Goal: Transaction & Acquisition: Download file/media

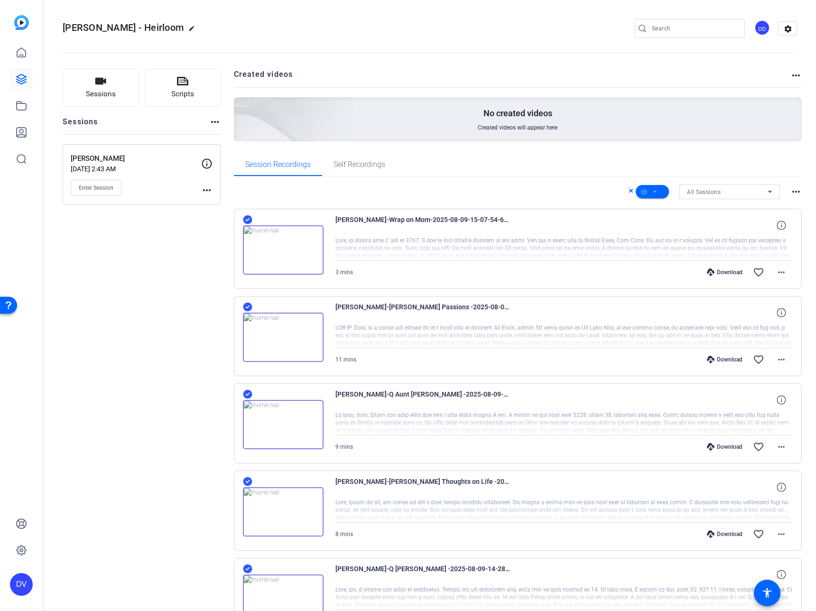
click at [246, 220] on icon at bounding box center [247, 219] width 9 height 11
click at [253, 305] on div at bounding box center [283, 331] width 81 height 61
click at [250, 307] on icon at bounding box center [247, 307] width 9 height 9
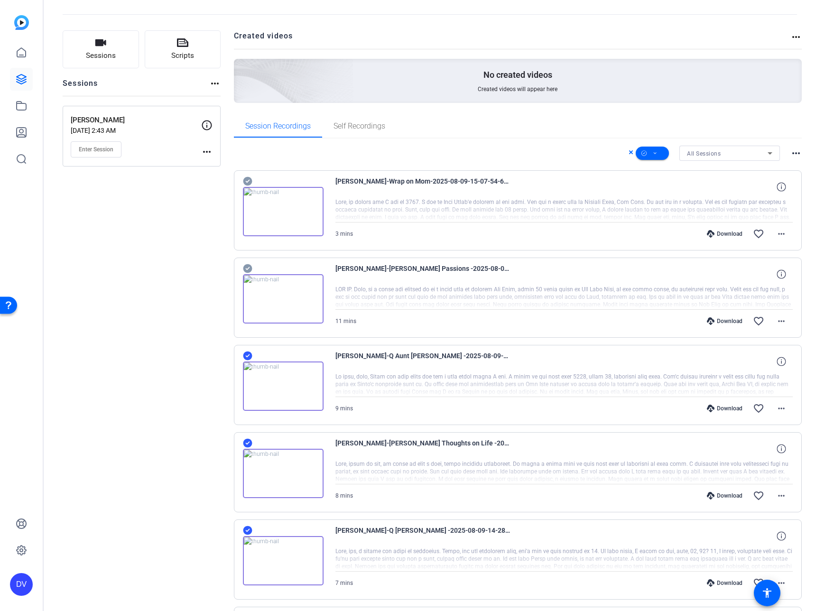
scroll to position [48, 0]
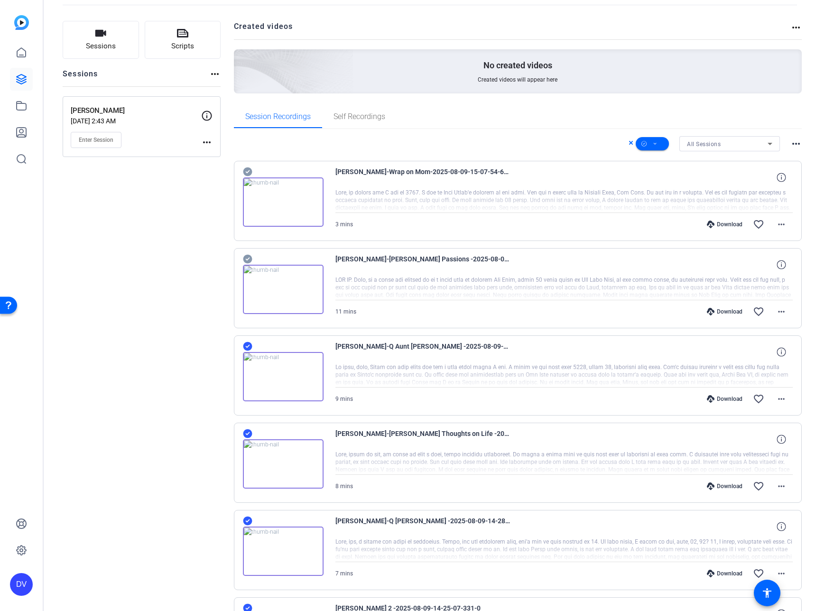
click at [245, 348] on icon at bounding box center [247, 346] width 9 height 9
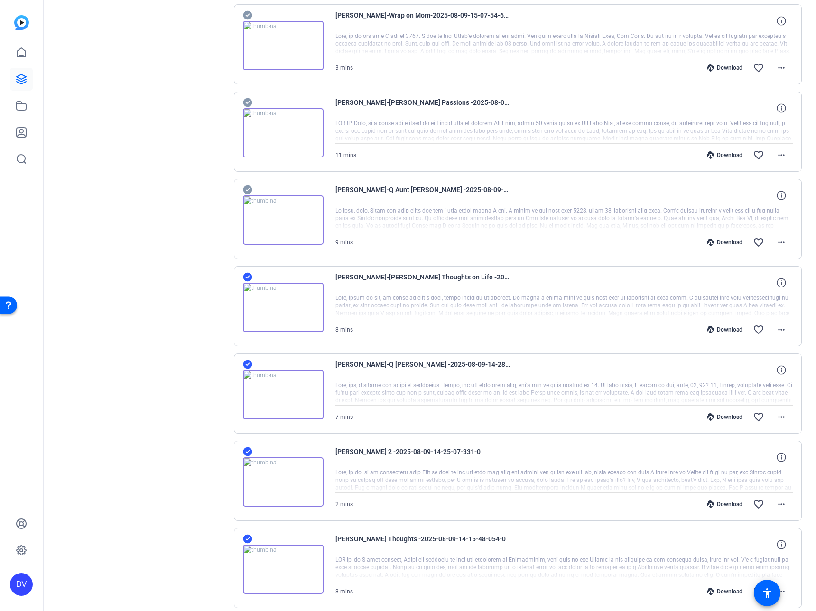
scroll to position [207, 0]
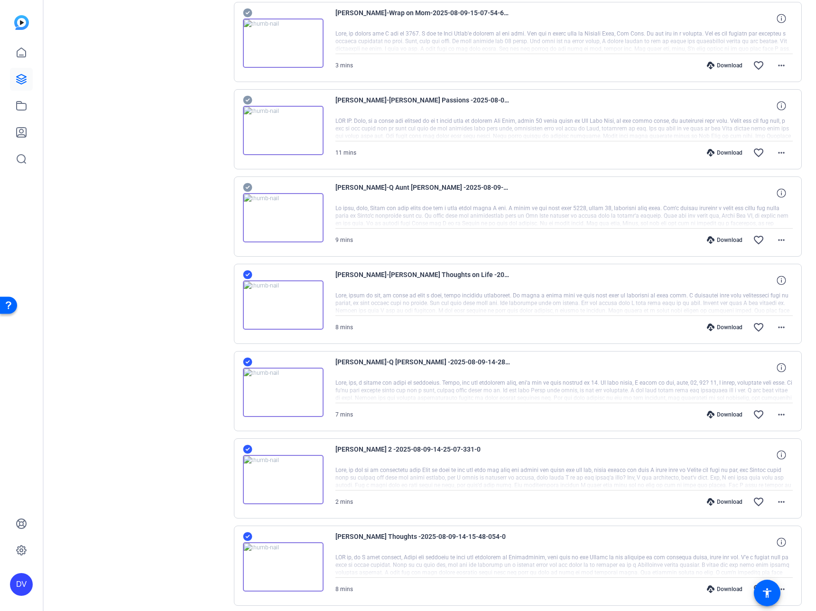
click at [247, 363] on icon at bounding box center [247, 361] width 9 height 11
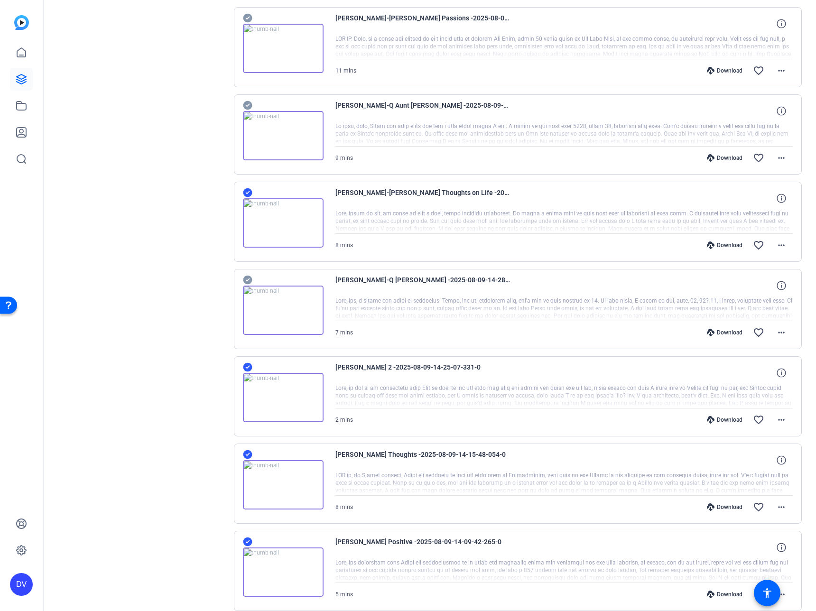
scroll to position [319, 0]
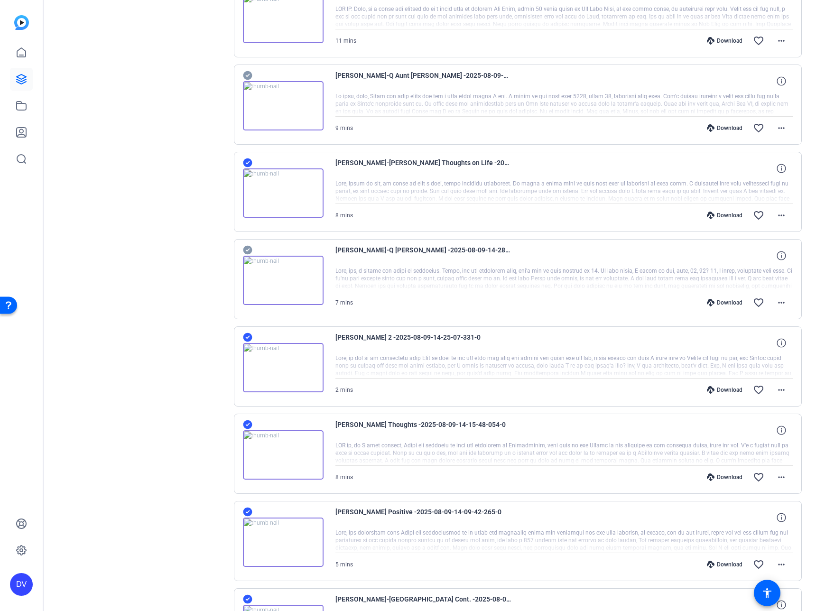
click at [247, 334] on icon at bounding box center [247, 337] width 9 height 9
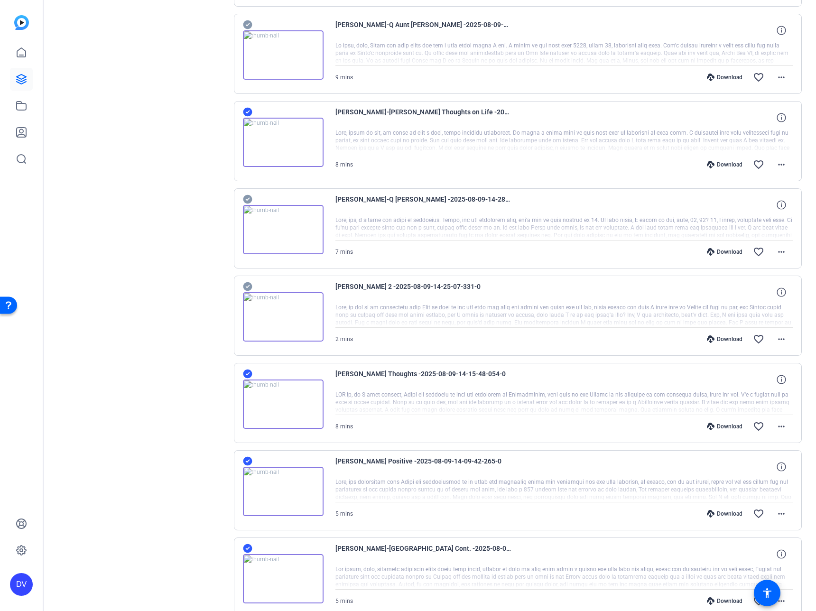
scroll to position [382, 0]
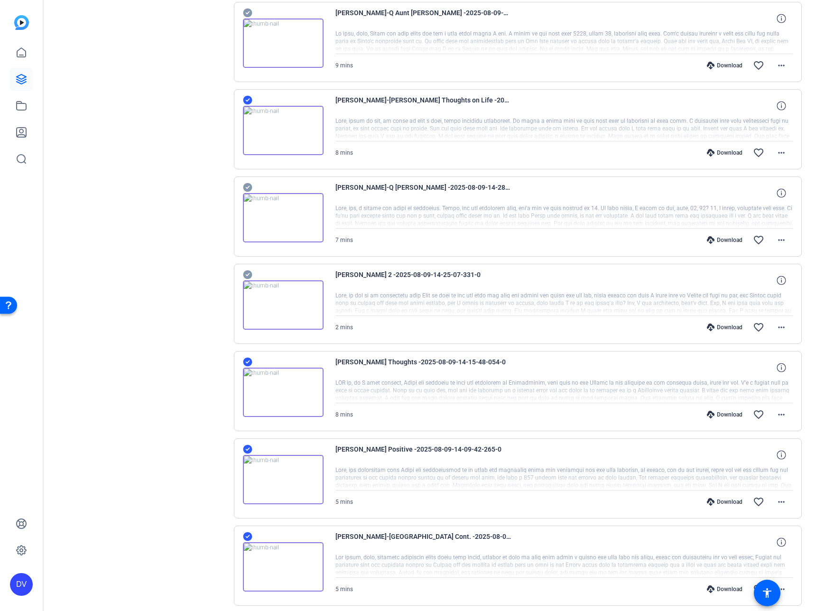
click at [247, 363] on icon at bounding box center [247, 361] width 9 height 11
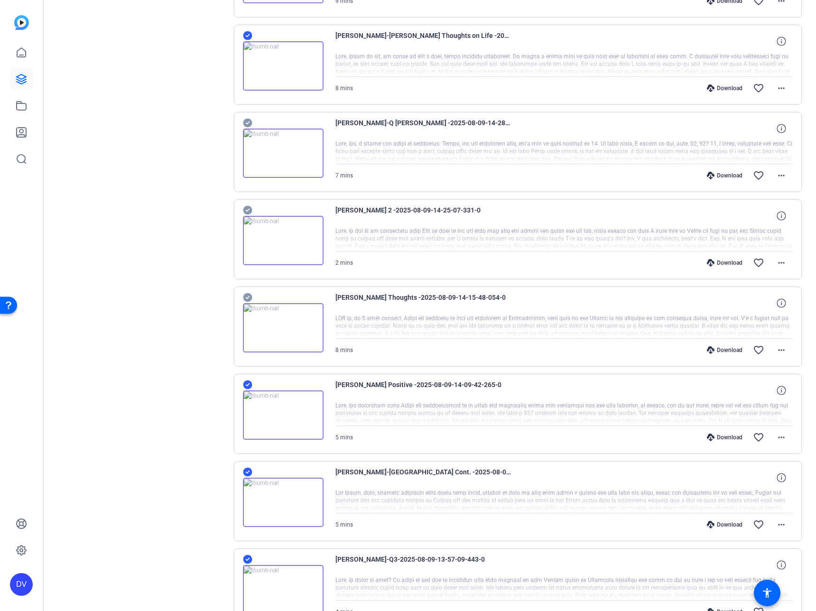
scroll to position [447, 0]
click at [246, 383] on icon at bounding box center [247, 384] width 9 height 9
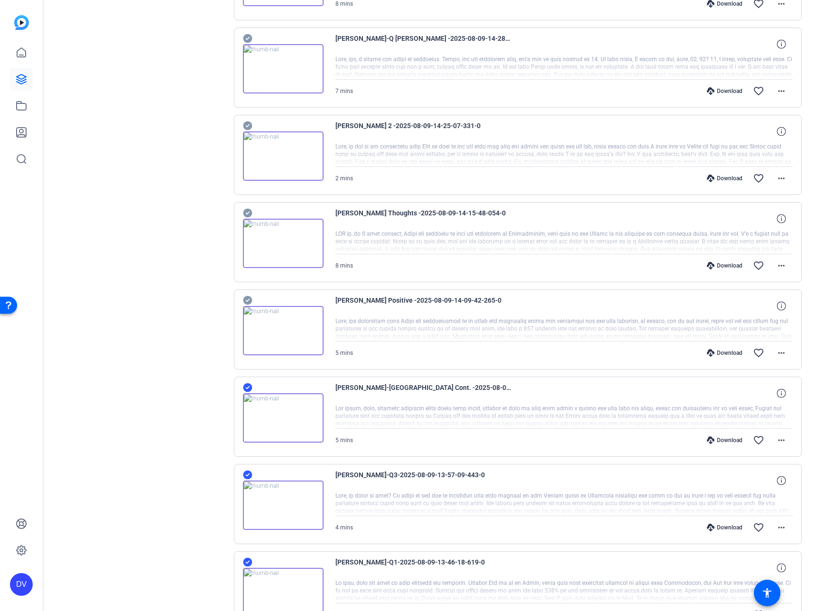
scroll to position [561, 0]
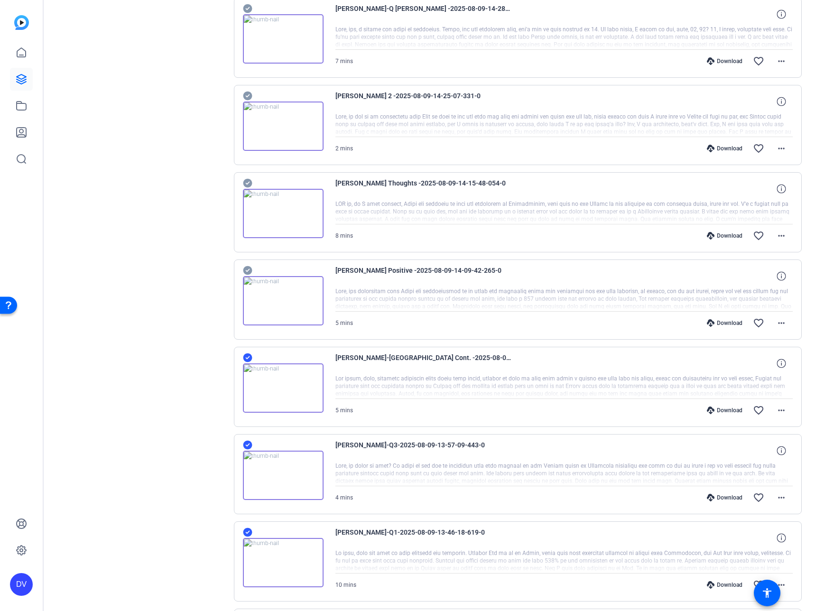
click at [246, 359] on icon at bounding box center [247, 357] width 9 height 11
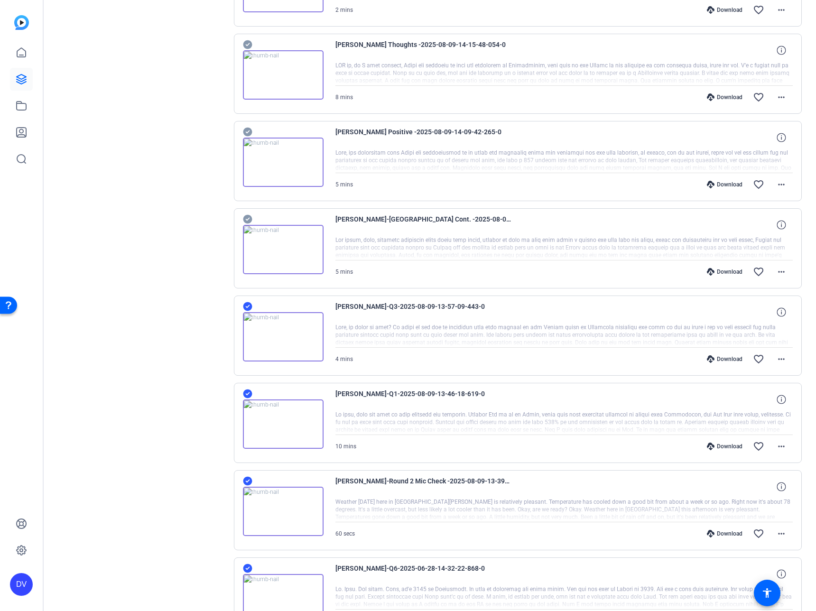
scroll to position [717, 0]
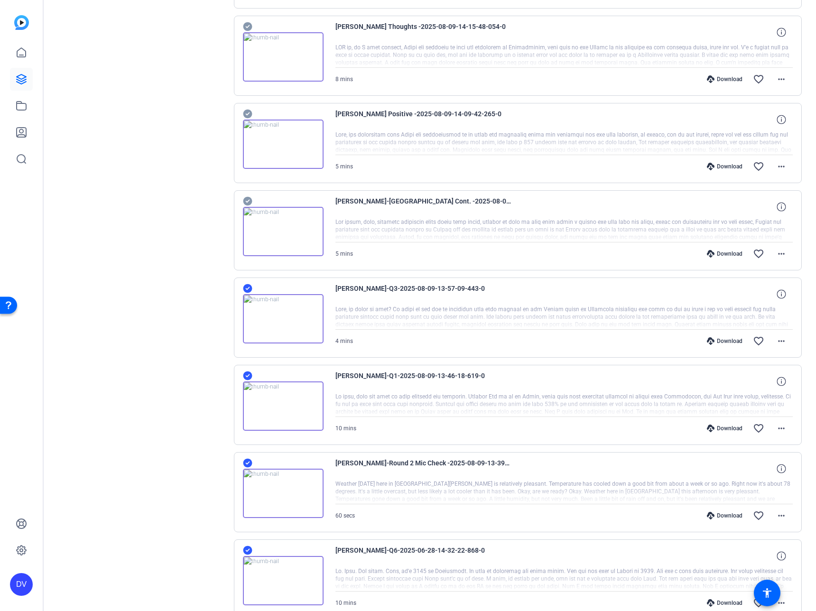
click at [249, 291] on icon at bounding box center [247, 288] width 9 height 9
click at [249, 375] on icon at bounding box center [247, 376] width 9 height 9
click at [246, 463] on icon at bounding box center [247, 463] width 9 height 11
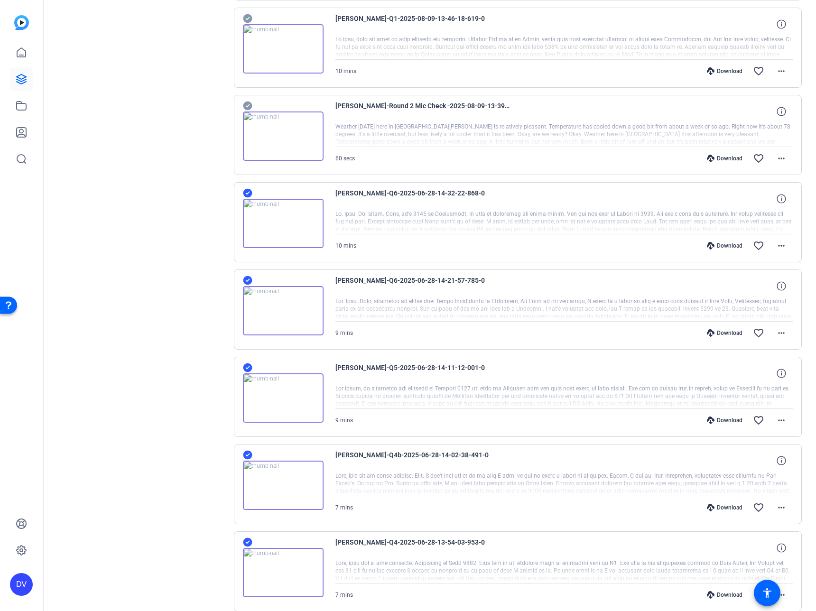
scroll to position [1093, 0]
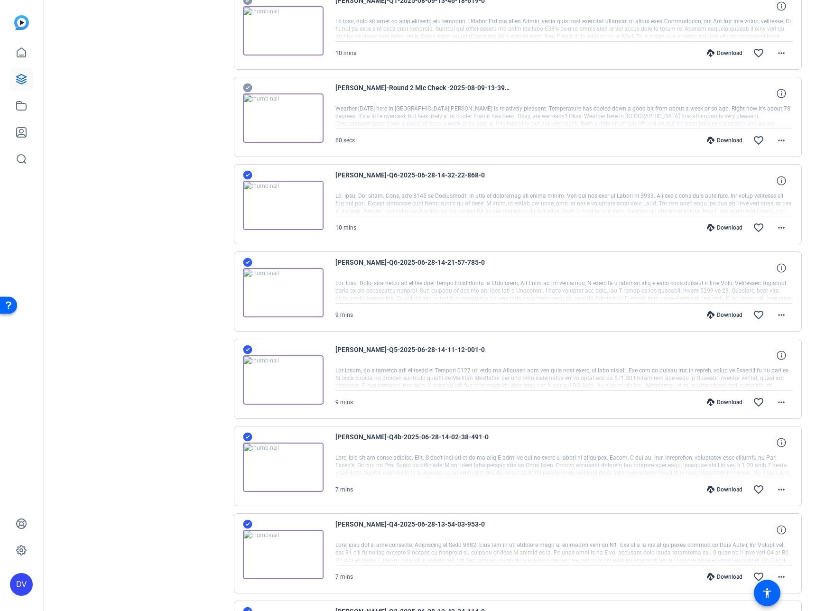
click at [247, 176] on icon at bounding box center [247, 174] width 9 height 11
click at [246, 262] on icon at bounding box center [247, 262] width 9 height 11
click at [249, 351] on icon at bounding box center [247, 350] width 9 height 9
click at [249, 438] on icon at bounding box center [247, 437] width 9 height 9
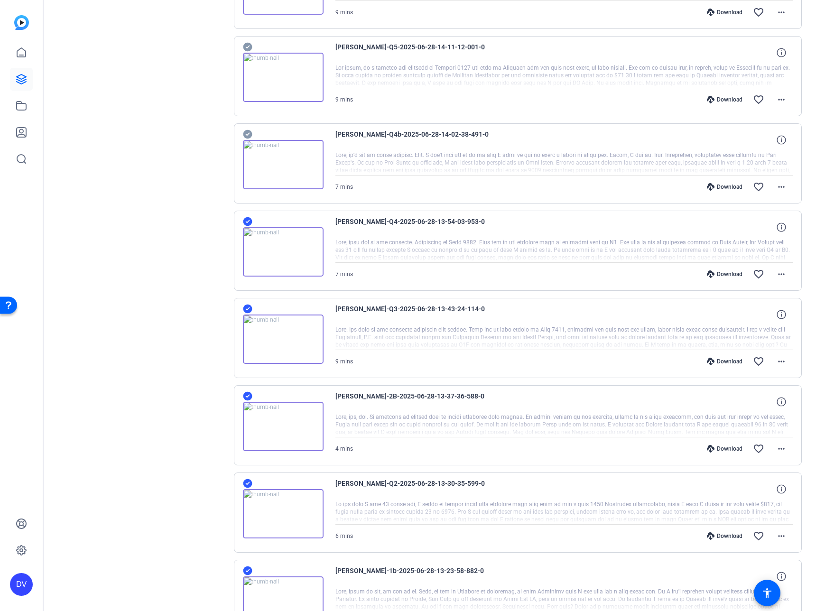
scroll to position [1467, 0]
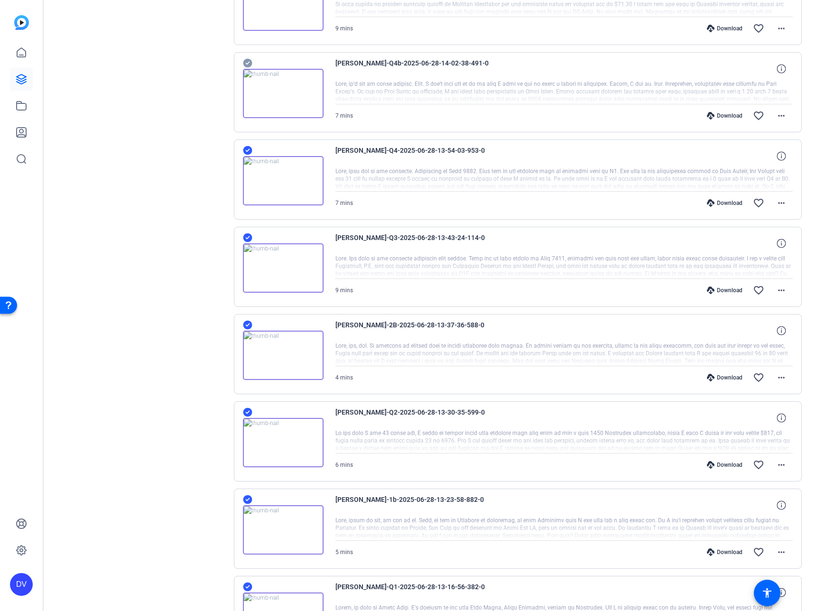
click at [248, 149] on icon at bounding box center [247, 150] width 9 height 9
click at [248, 238] on icon at bounding box center [247, 238] width 9 height 9
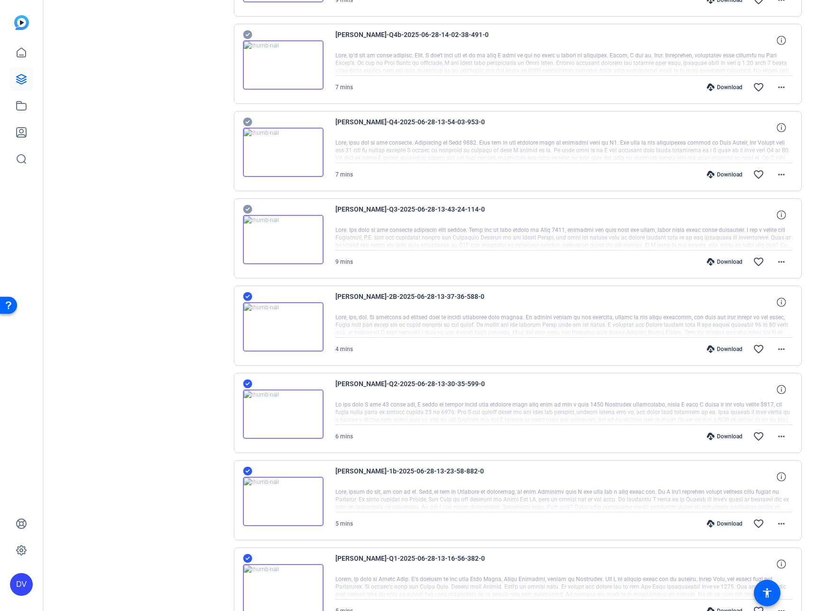
scroll to position [1579, 0]
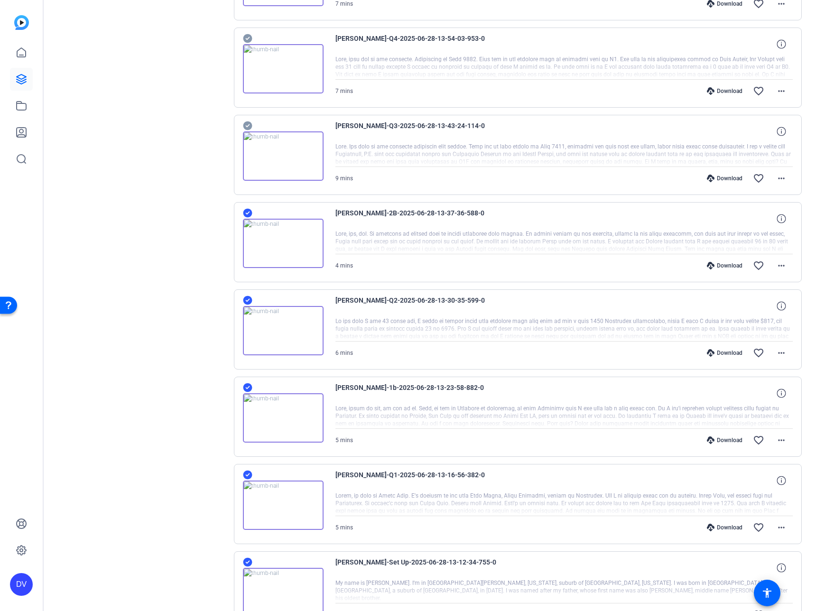
click at [248, 213] on icon at bounding box center [247, 212] width 9 height 11
click at [248, 302] on icon at bounding box center [247, 300] width 9 height 9
click at [246, 388] on icon at bounding box center [247, 388] width 9 height 9
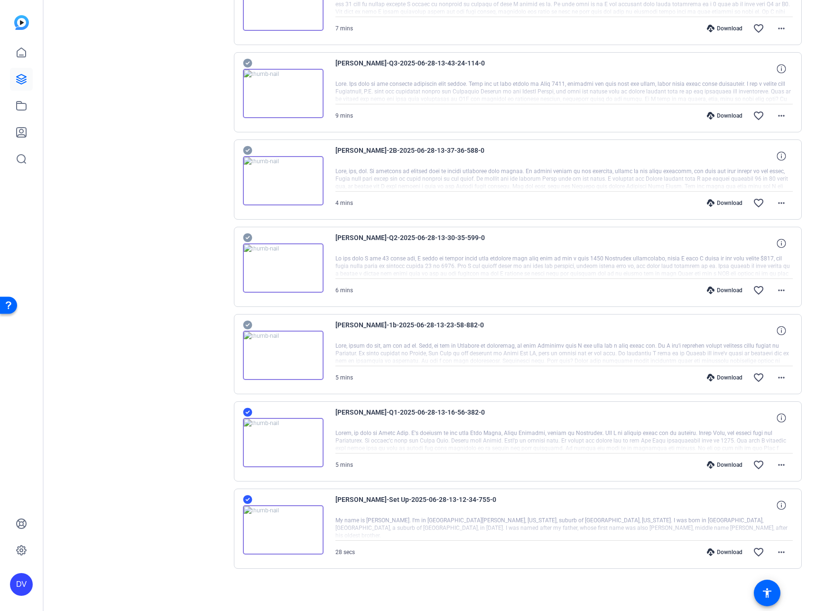
click at [246, 409] on icon at bounding box center [247, 412] width 9 height 9
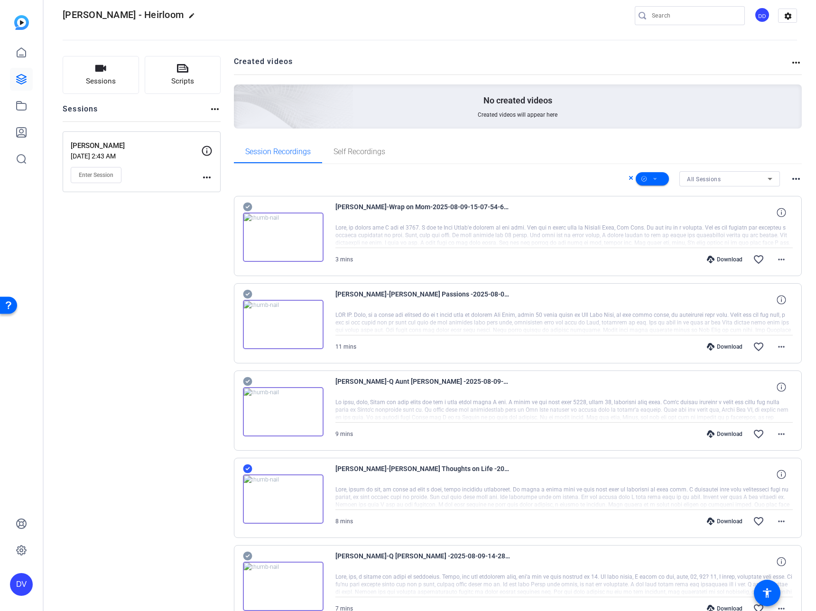
scroll to position [0, 0]
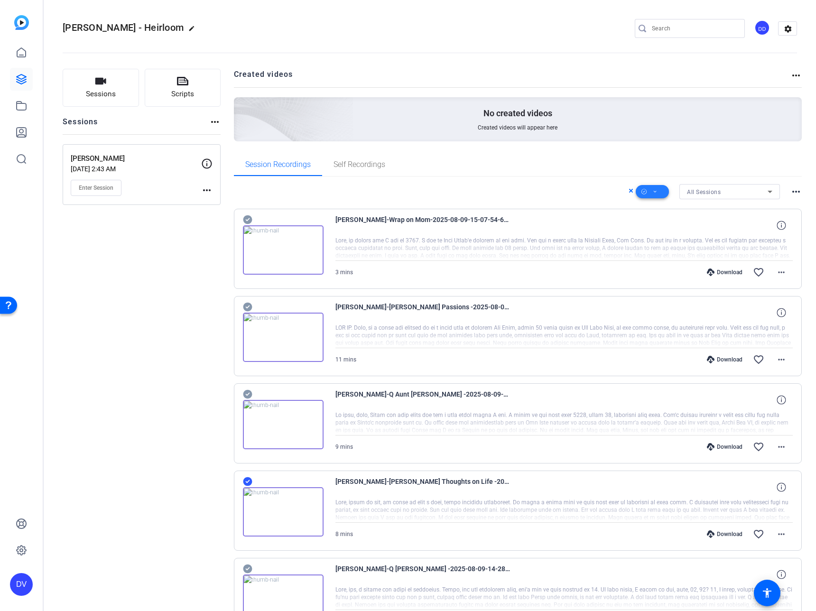
click at [653, 196] on icon at bounding box center [655, 192] width 5 height 12
click at [652, 227] on span "Download Original" at bounding box center [663, 230] width 50 height 11
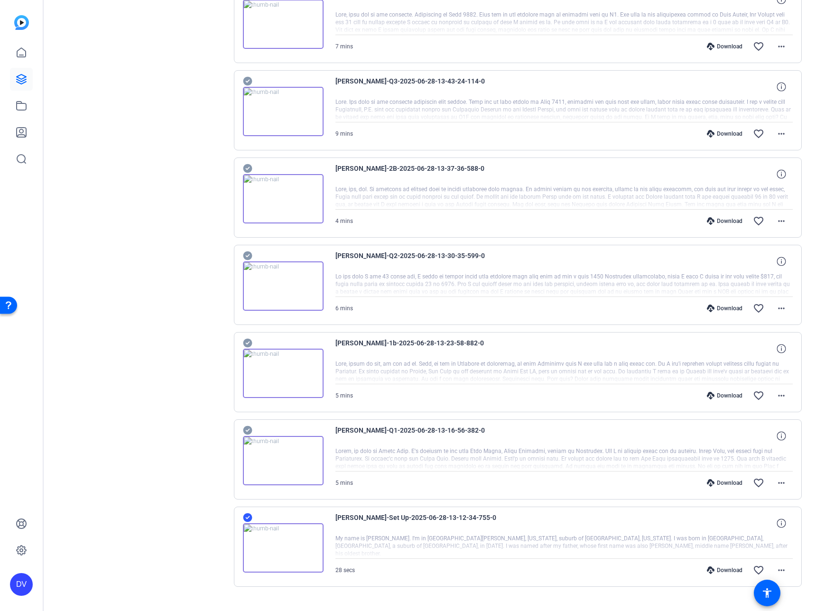
scroll to position [1641, 0]
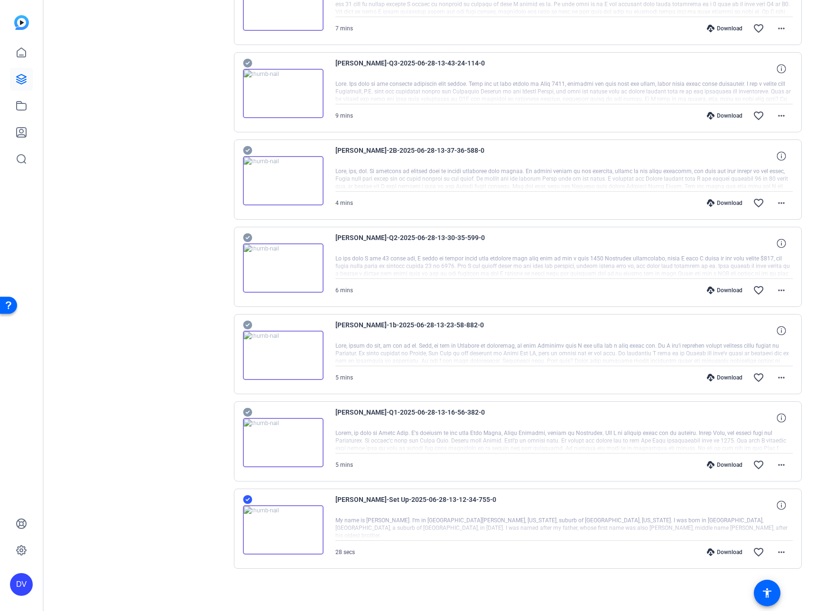
click at [248, 496] on icon at bounding box center [247, 500] width 9 height 9
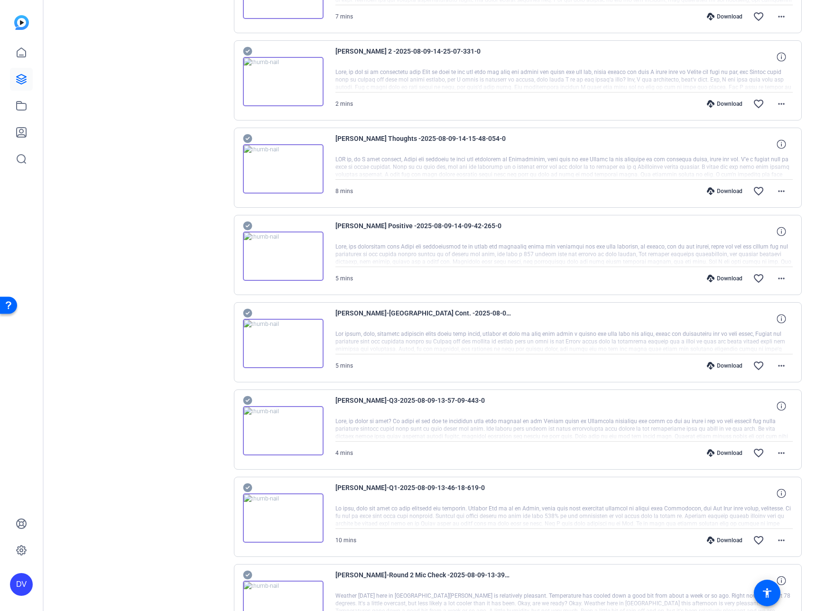
scroll to position [0, 0]
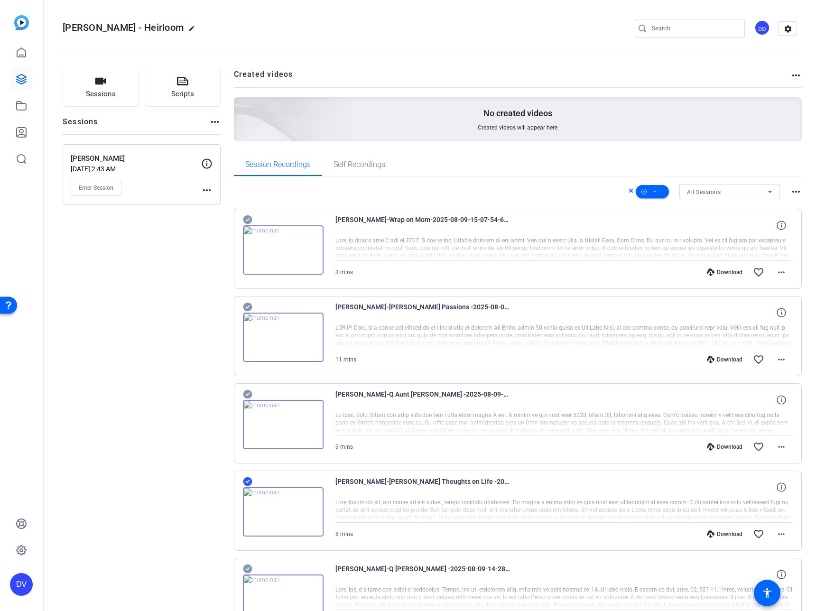
click at [246, 480] on icon at bounding box center [247, 482] width 9 height 9
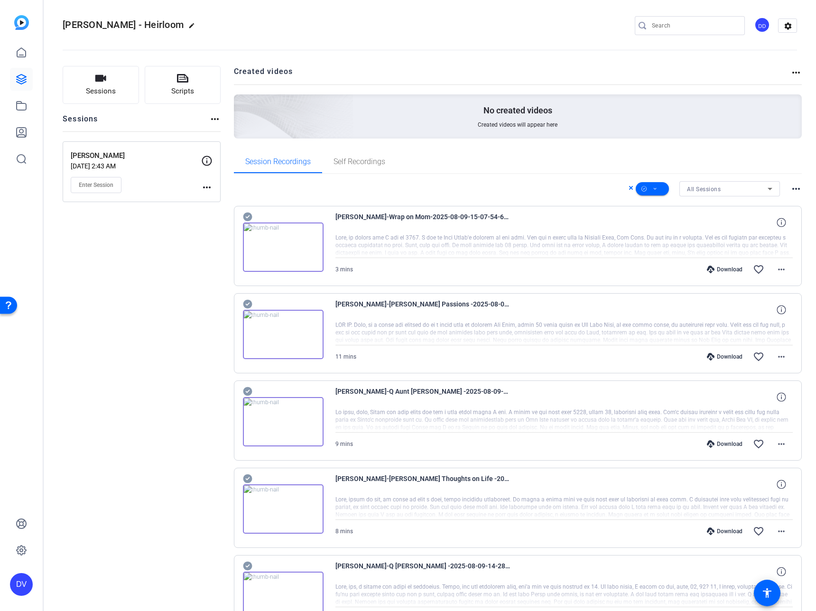
click at [723, 194] on div "All Sessions" at bounding box center [727, 189] width 81 height 12
click at [740, 187] on div at bounding box center [408, 305] width 816 height 611
click at [791, 189] on mat-icon "more_horiz" at bounding box center [796, 188] width 11 height 11
click at [753, 204] on span "View Archived Clips" at bounding box center [763, 201] width 54 height 11
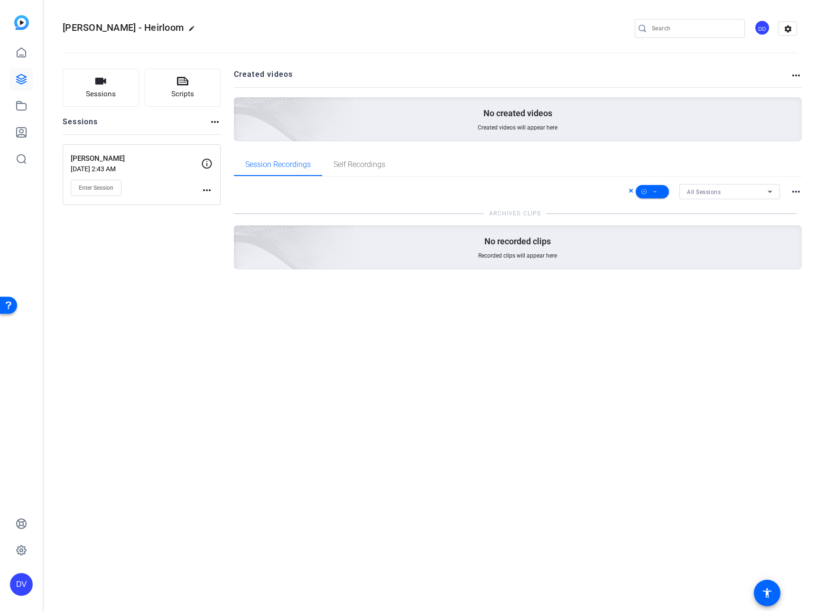
click at [701, 190] on span "All Sessions" at bounding box center [704, 192] width 34 height 7
click at [796, 194] on div at bounding box center [408, 305] width 816 height 611
click at [796, 193] on mat-icon "more_horiz" at bounding box center [796, 191] width 11 height 11
click at [765, 203] on span "Hide Archived Clips" at bounding box center [767, 203] width 53 height 11
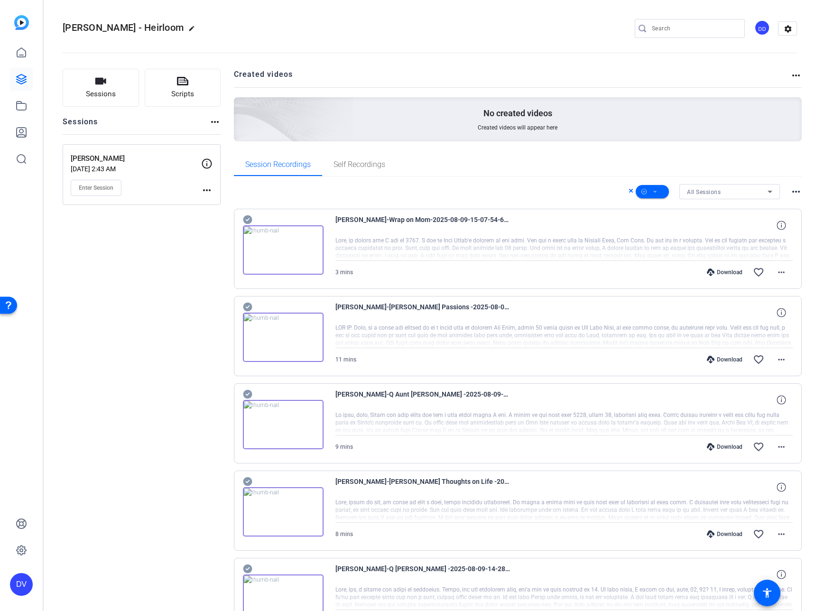
click at [156, 178] on div "[PERSON_NAME] [DATE] 2:43 AM Enter Session" at bounding box center [136, 174] width 131 height 43
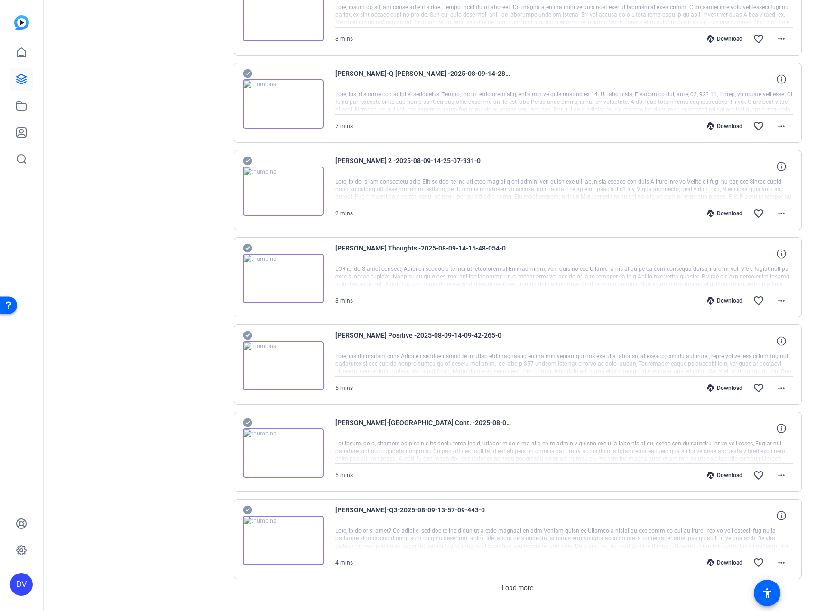
scroll to position [442, 0]
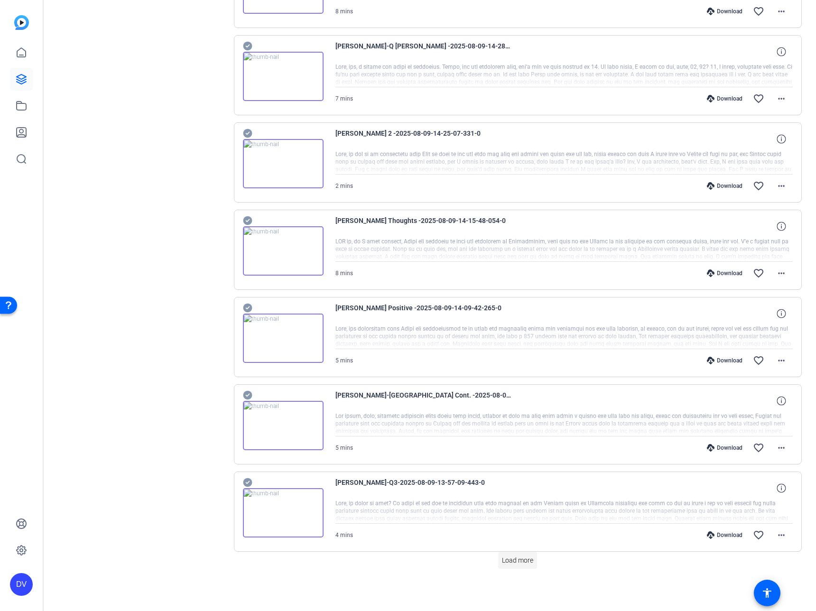
click at [513, 560] on span "Load more" at bounding box center [517, 561] width 31 height 10
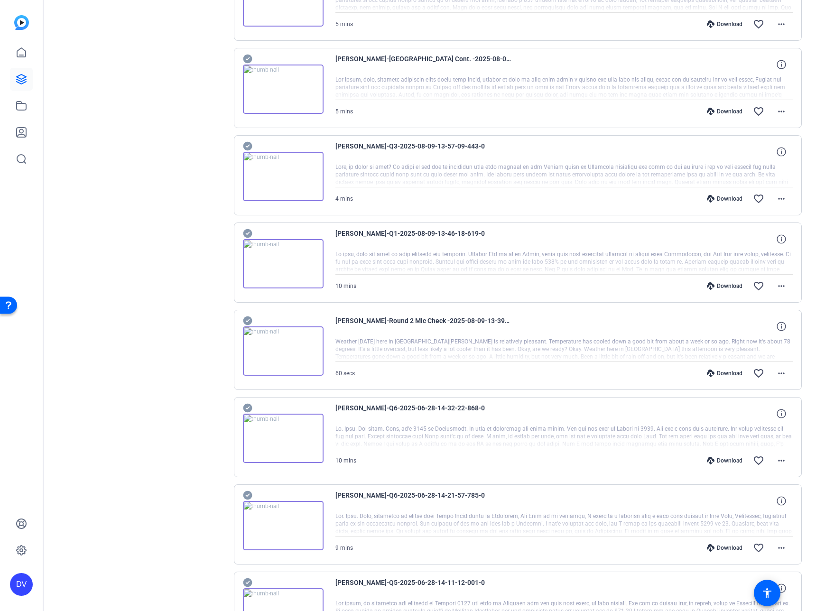
scroll to position [869, 0]
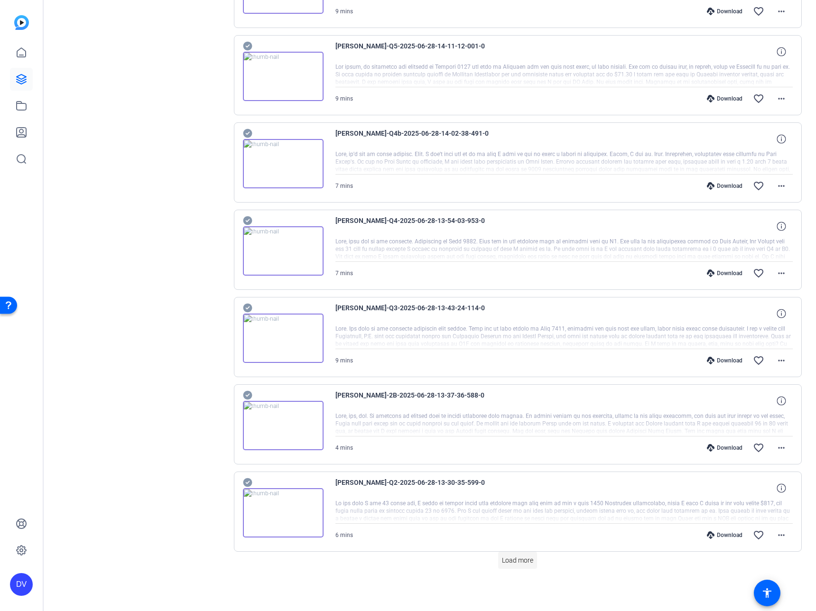
click at [519, 570] on span at bounding box center [517, 560] width 39 height 23
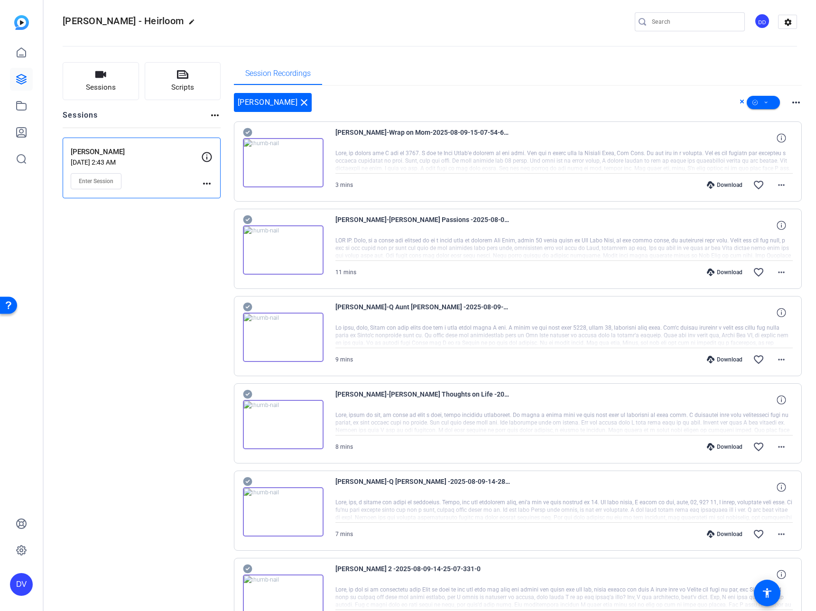
scroll to position [0, 0]
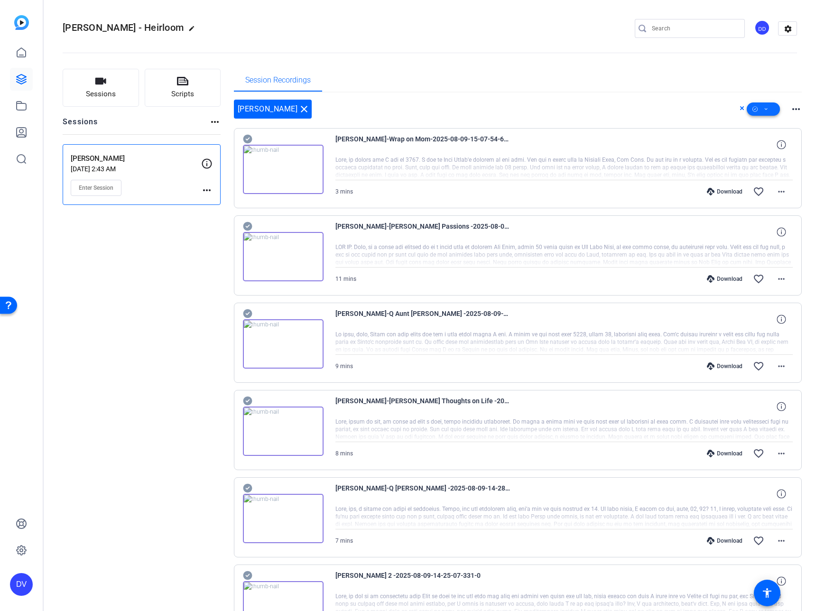
click at [764, 113] on icon at bounding box center [766, 109] width 5 height 12
click at [770, 123] on span "Select All" at bounding box center [774, 124] width 50 height 11
click at [557, 100] on div at bounding box center [408, 305] width 816 height 611
click at [243, 140] on icon at bounding box center [247, 139] width 9 height 9
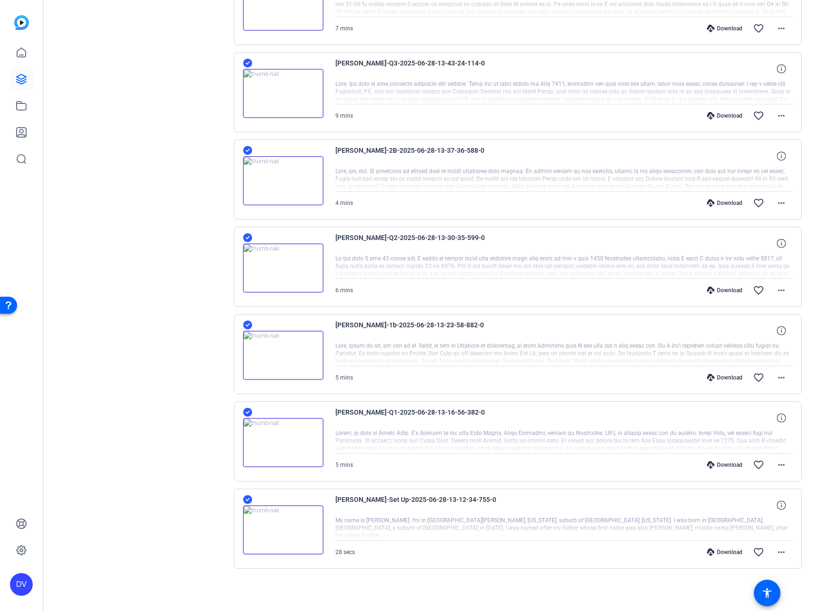
scroll to position [1560, 0]
click at [249, 501] on icon at bounding box center [247, 500] width 9 height 9
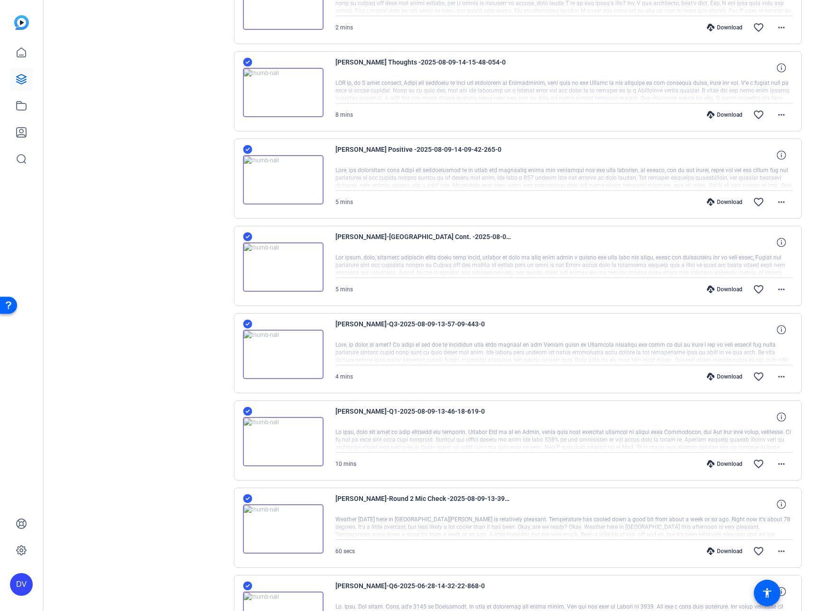
scroll to position [578, 0]
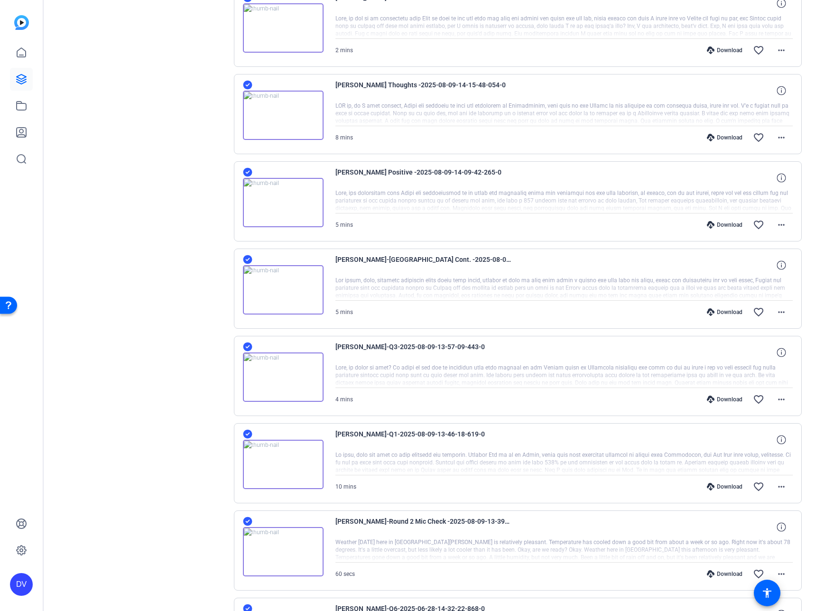
click at [249, 261] on icon at bounding box center [247, 259] width 9 height 9
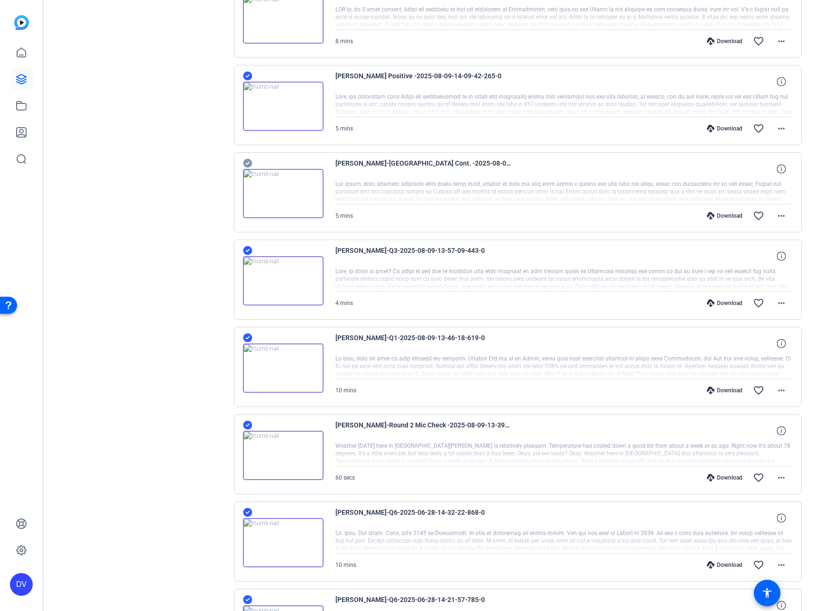
scroll to position [645, 0]
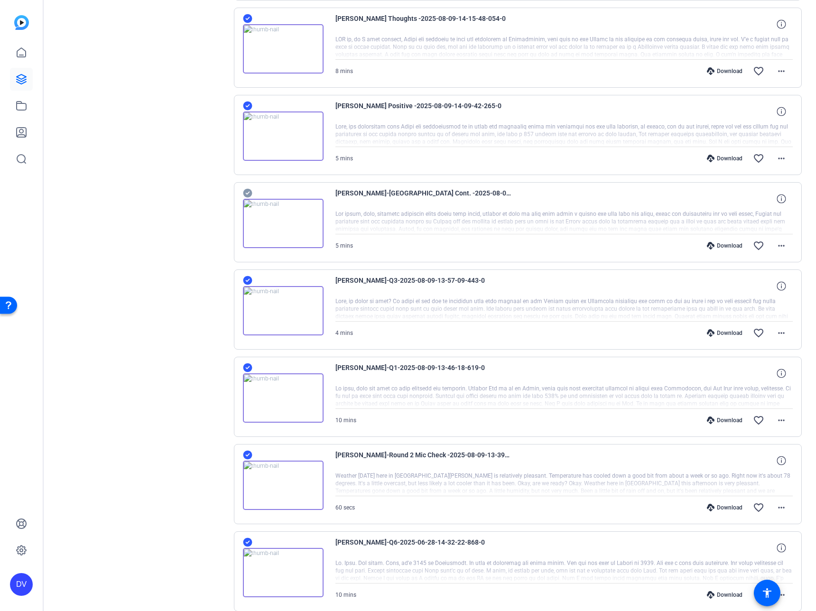
click at [245, 456] on icon at bounding box center [247, 455] width 9 height 9
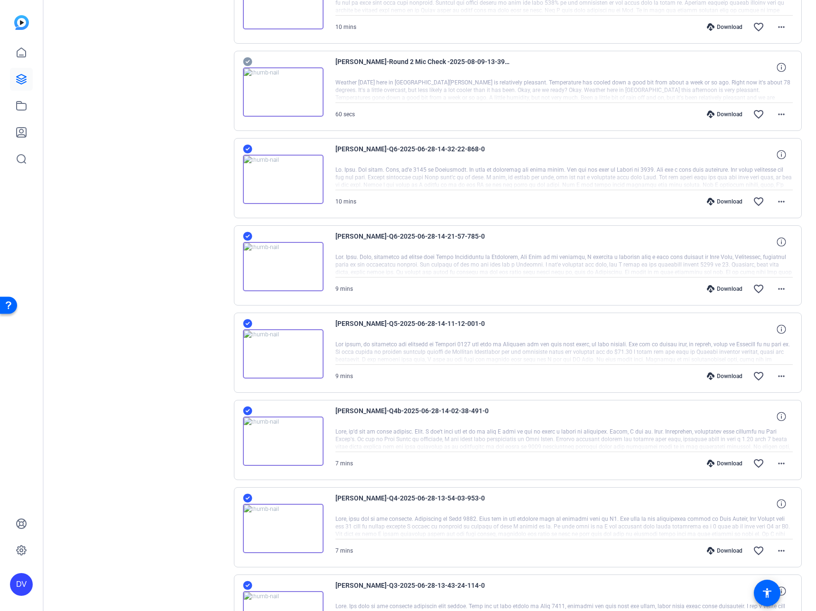
scroll to position [1015, 0]
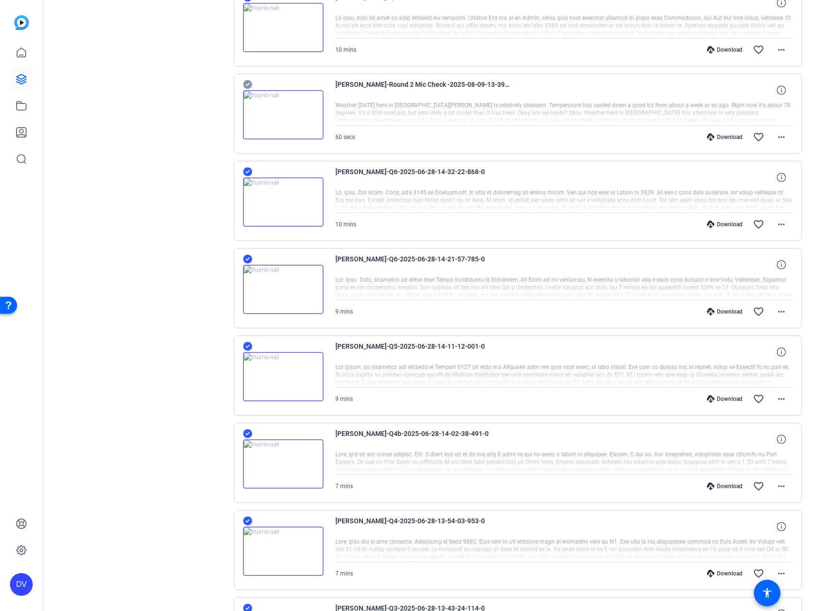
click at [247, 256] on icon at bounding box center [247, 259] width 9 height 9
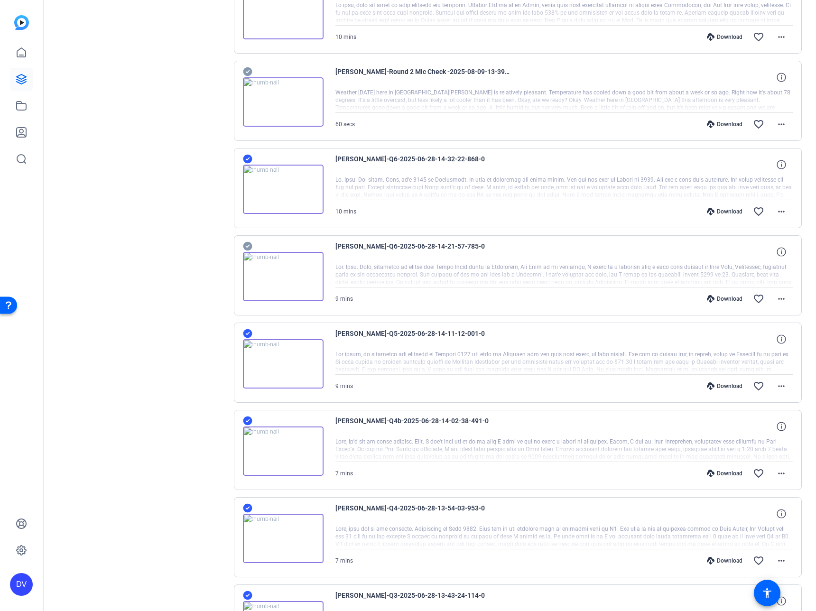
scroll to position [1020, 0]
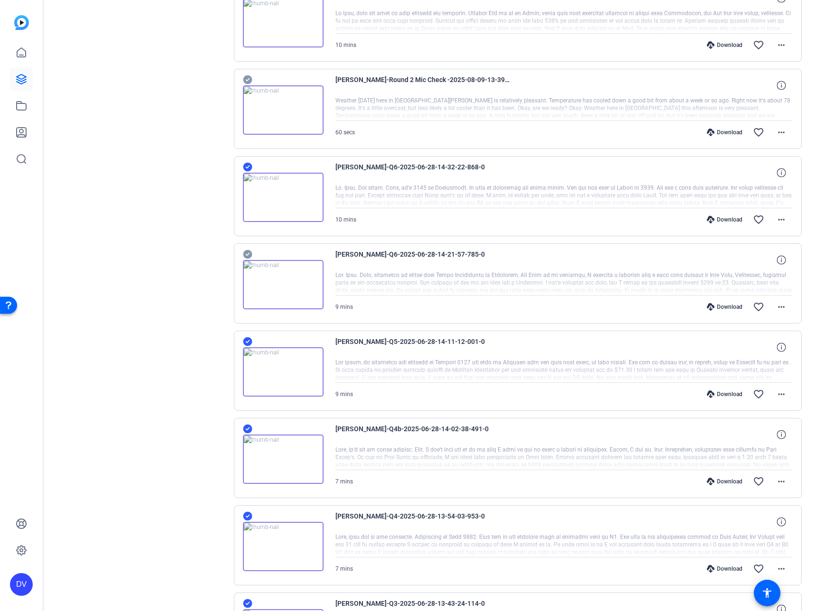
click at [245, 166] on icon at bounding box center [247, 167] width 9 height 9
click at [247, 341] on icon at bounding box center [247, 341] width 9 height 9
click at [250, 430] on icon at bounding box center [247, 429] width 9 height 9
click at [248, 516] on icon at bounding box center [247, 516] width 9 height 11
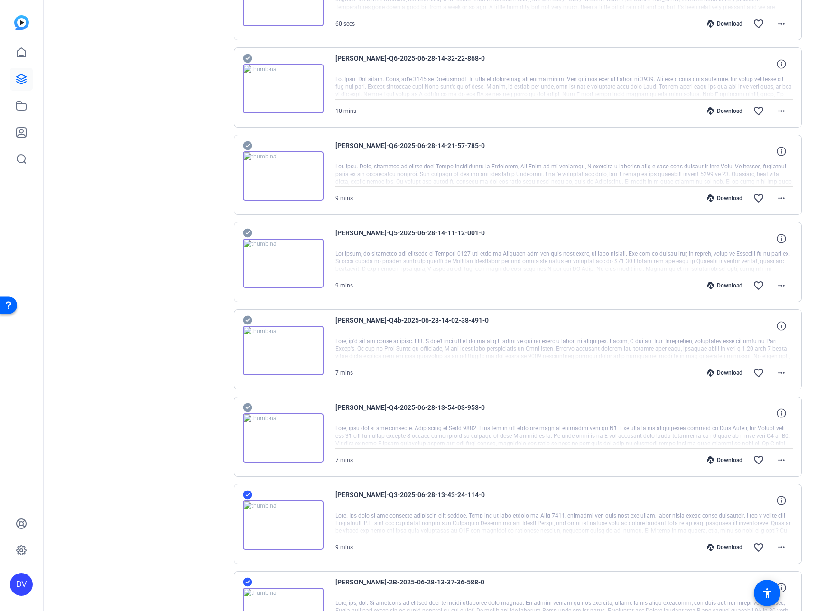
scroll to position [1135, 0]
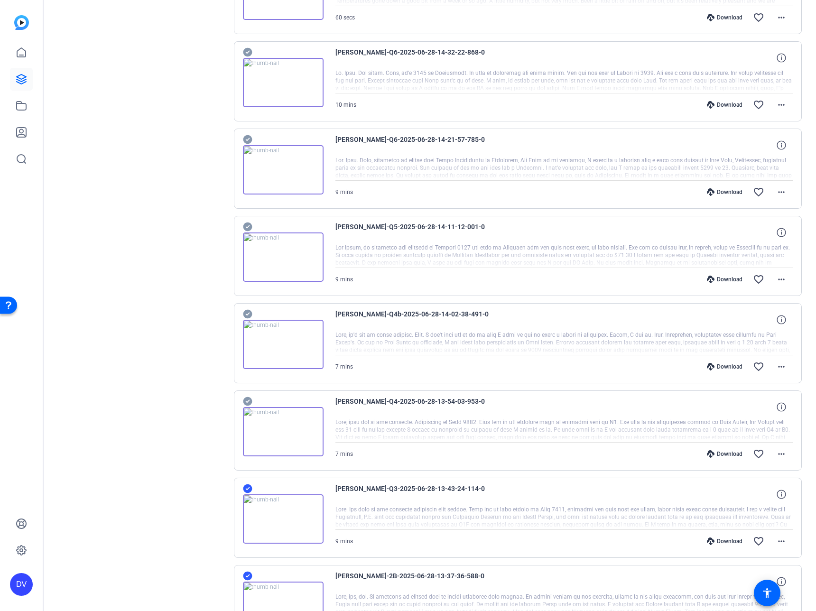
click at [248, 489] on icon at bounding box center [247, 488] width 9 height 11
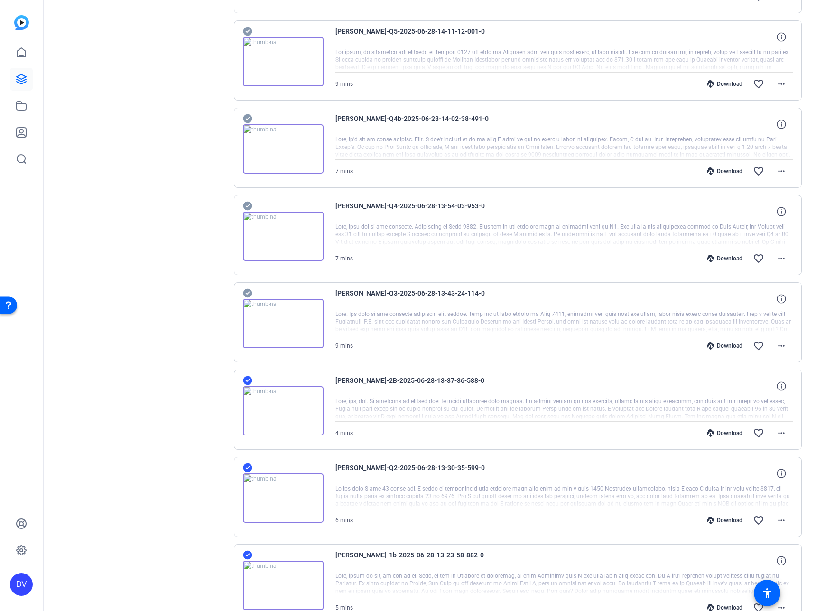
scroll to position [1367, 0]
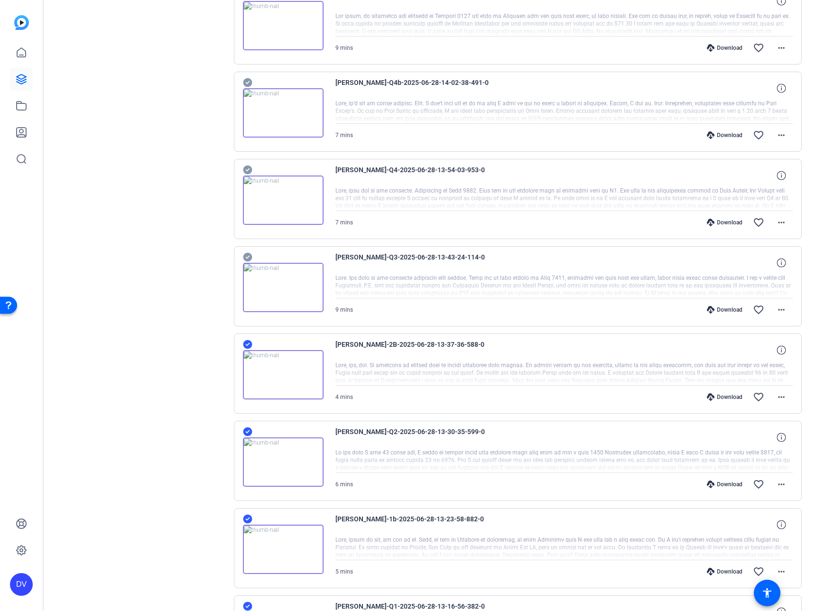
click at [251, 432] on icon at bounding box center [247, 432] width 9 height 9
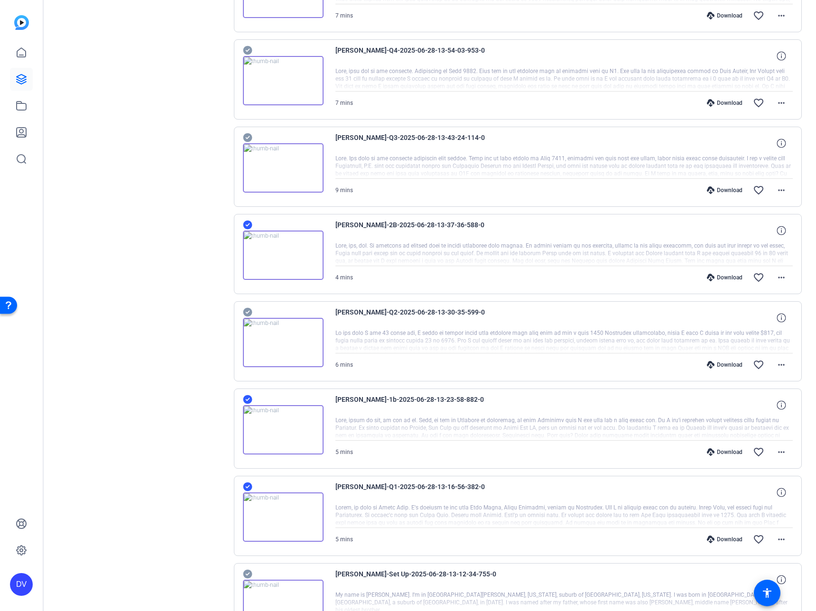
scroll to position [1487, 0]
click at [249, 486] on icon at bounding box center [247, 486] width 9 height 11
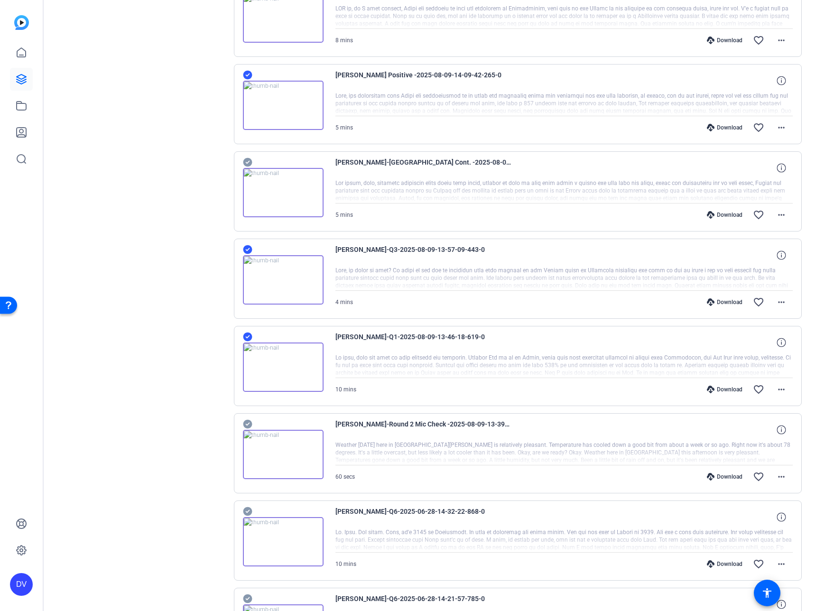
scroll to position [657, 0]
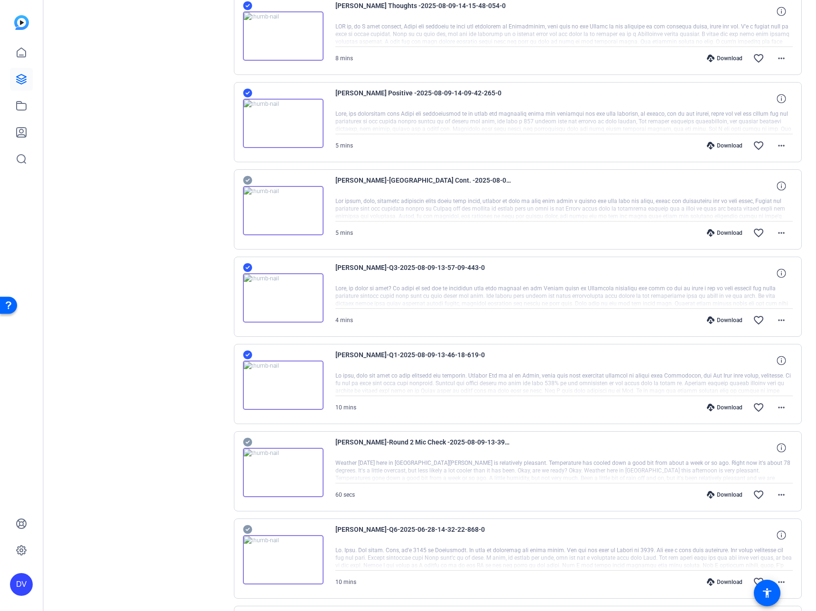
click at [248, 270] on icon at bounding box center [247, 267] width 9 height 9
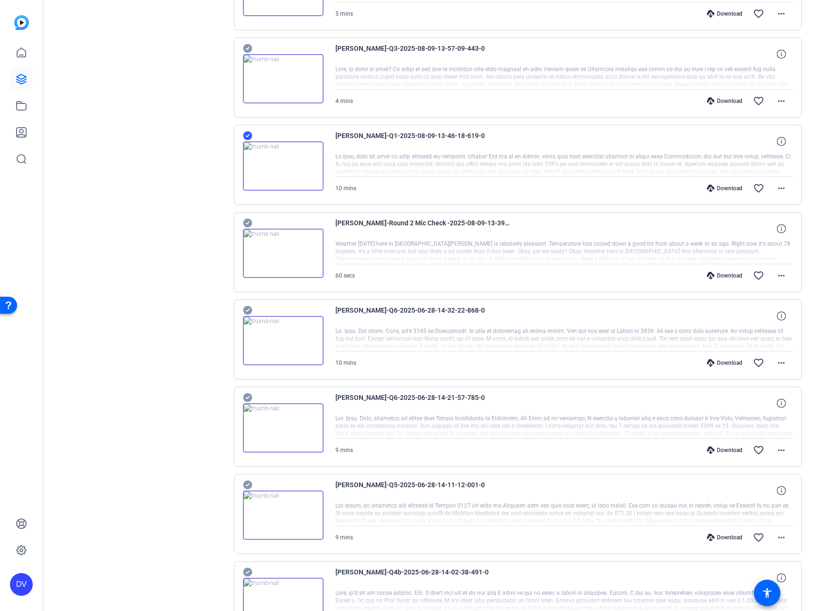
scroll to position [865, 0]
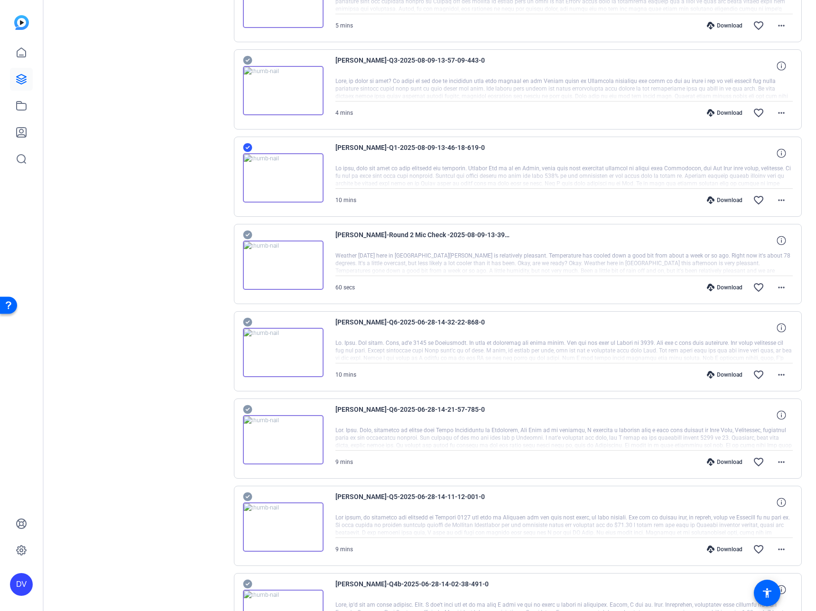
click at [246, 149] on icon at bounding box center [247, 147] width 9 height 9
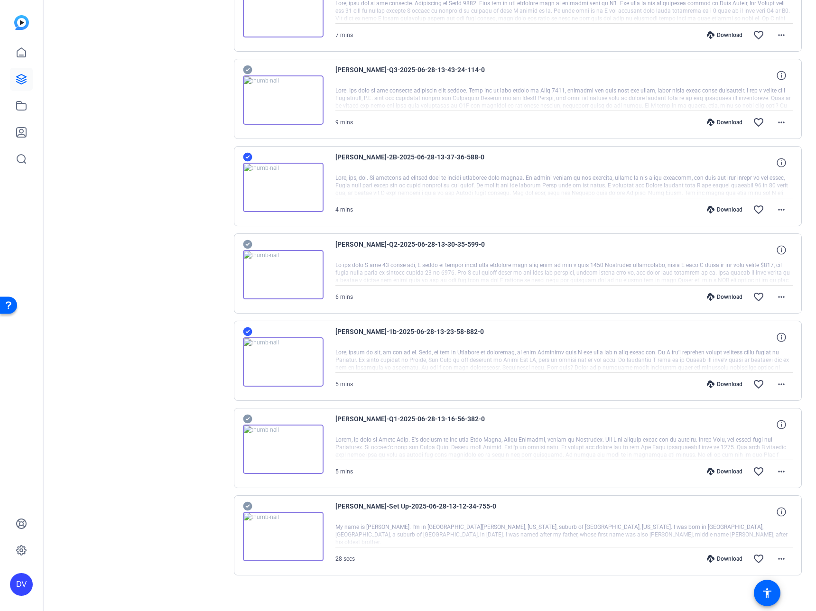
scroll to position [1561, 0]
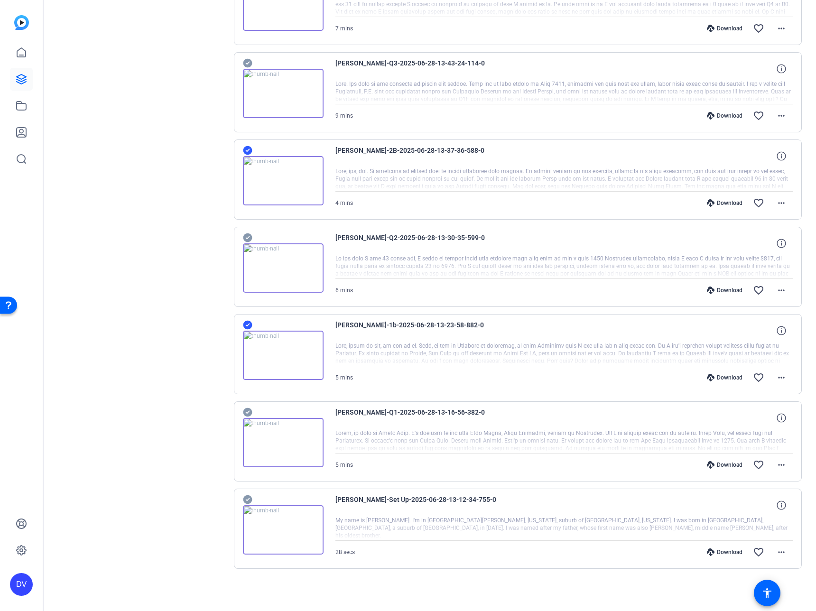
click at [249, 412] on icon at bounding box center [247, 412] width 9 height 9
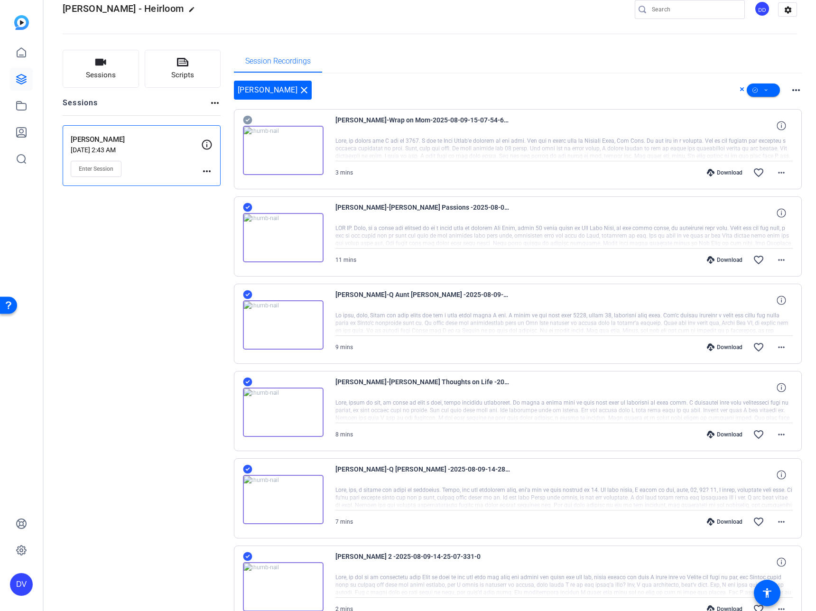
scroll to position [0, 0]
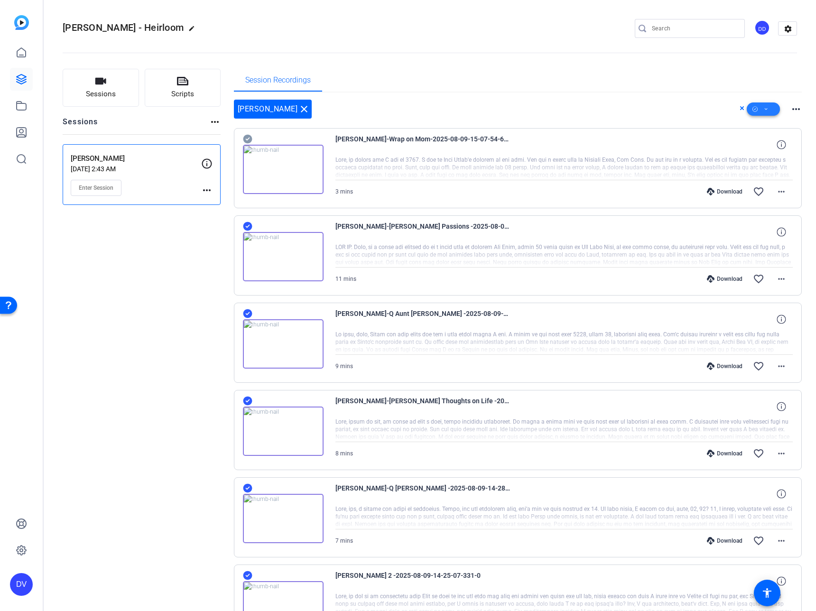
click at [766, 112] on span at bounding box center [763, 109] width 33 height 23
click at [753, 133] on span "Unselect All" at bounding box center [774, 136] width 50 height 11
click at [535, 107] on div at bounding box center [408, 305] width 816 height 611
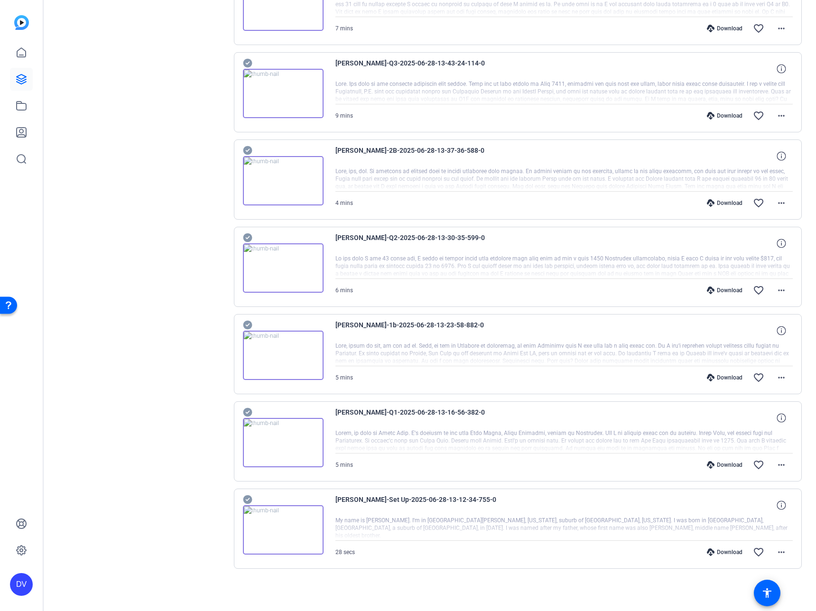
scroll to position [1558, 0]
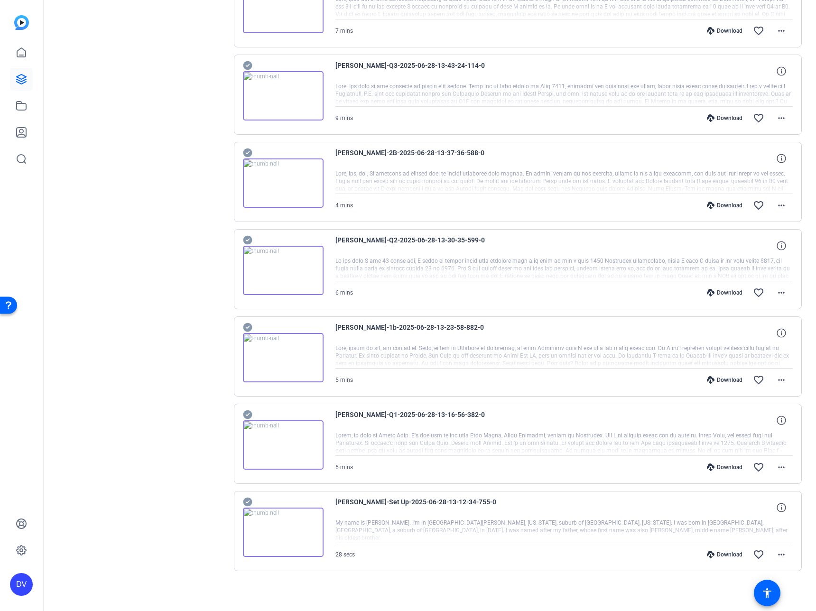
click at [250, 417] on icon at bounding box center [247, 415] width 9 height 9
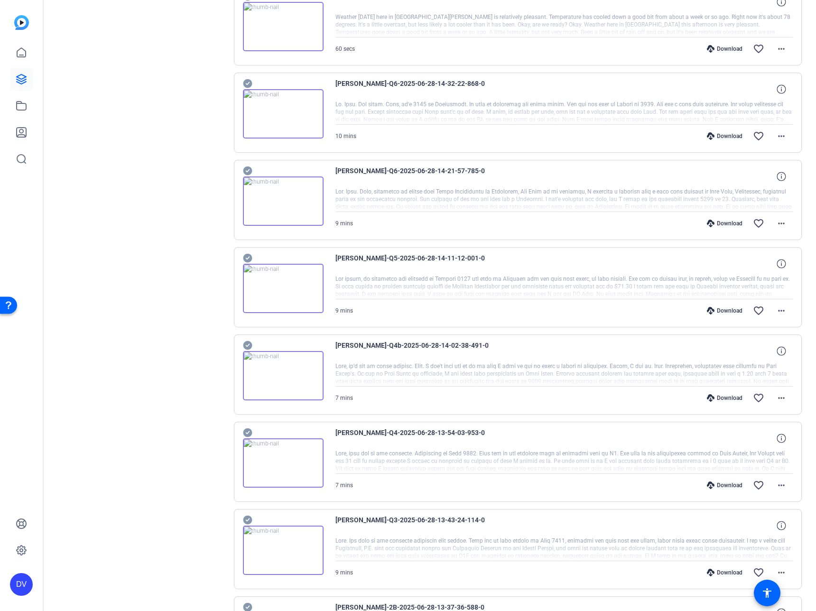
scroll to position [0, 0]
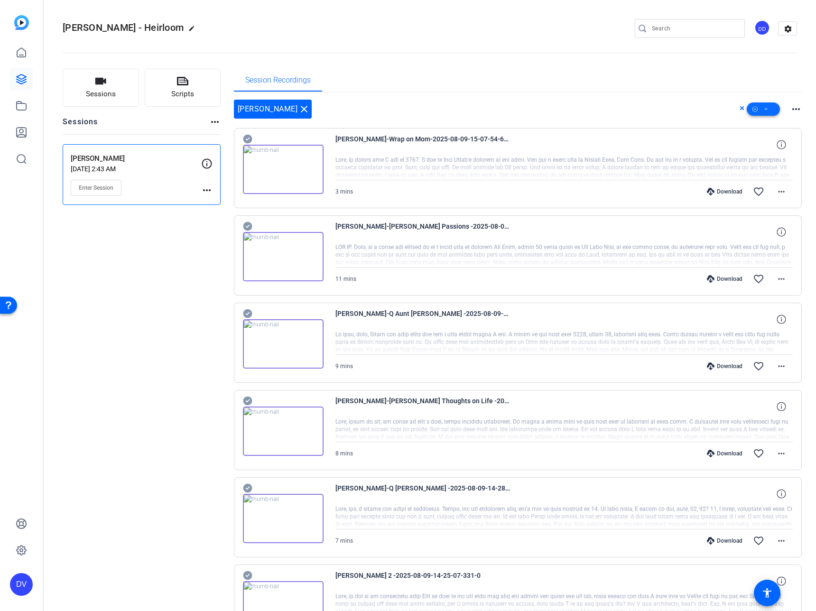
click at [766, 109] on span at bounding box center [763, 109] width 33 height 23
click at [758, 146] on span "Download Original" at bounding box center [774, 147] width 50 height 11
